Goal: Information Seeking & Learning: Compare options

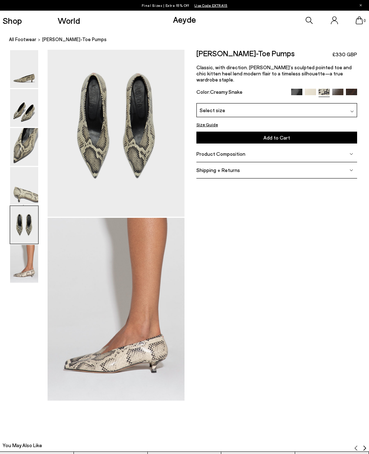
scroll to position [740, 0]
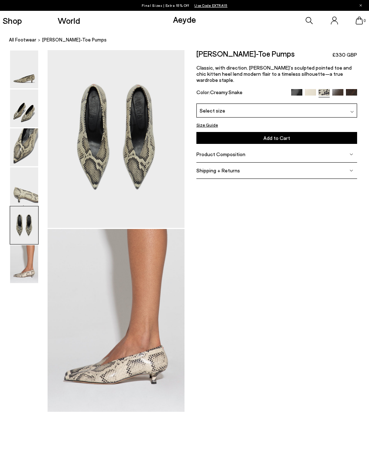
click at [291, 89] on img at bounding box center [296, 94] width 11 height 11
click at [297, 89] on img at bounding box center [296, 94] width 11 height 11
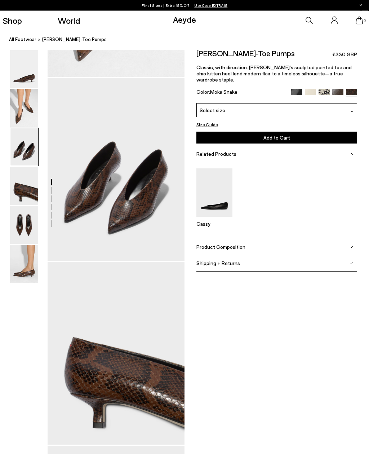
scroll to position [352, 0]
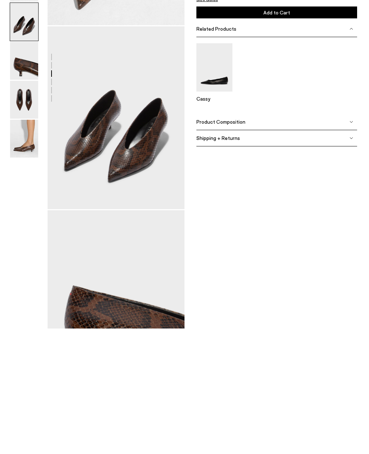
scroll to position [391, 0]
